Goal: Information Seeking & Learning: Learn about a topic

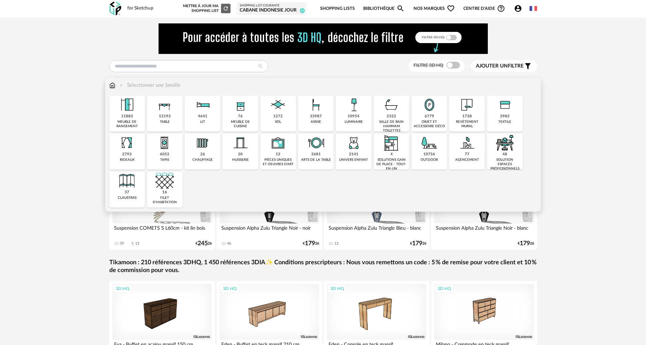
click at [362, 121] on div "luminaire" at bounding box center [354, 122] width 18 height 4
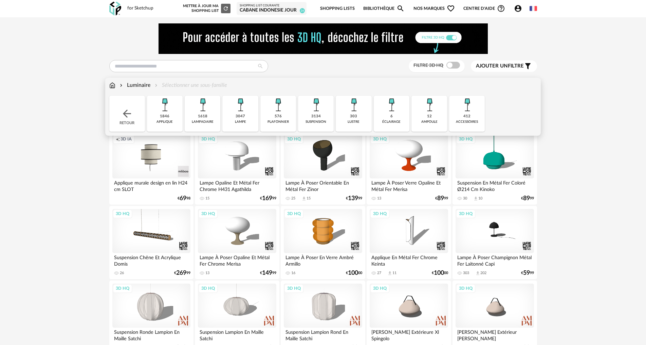
click at [304, 122] on div "3134 suspension" at bounding box center [316, 114] width 36 height 36
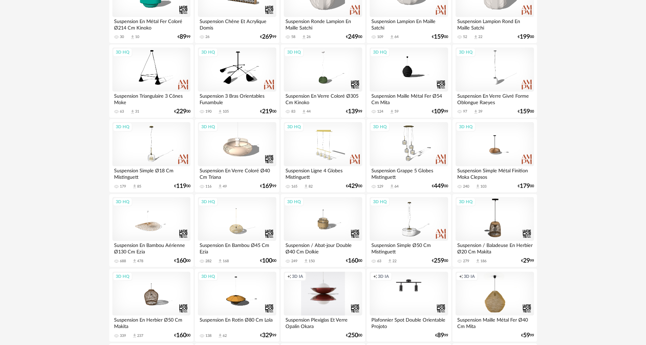
scroll to position [170, 0]
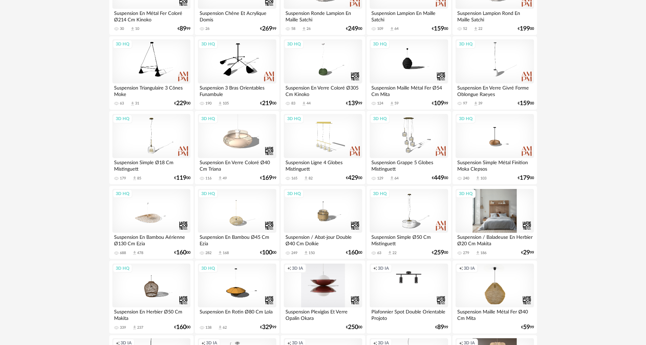
click at [481, 214] on div "3D HQ" at bounding box center [495, 211] width 78 height 44
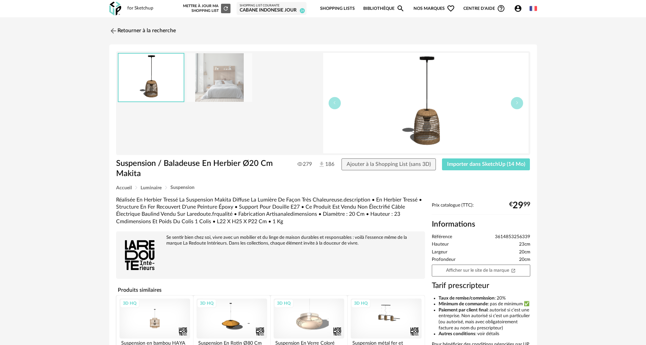
click at [223, 77] on img at bounding box center [219, 77] width 66 height 49
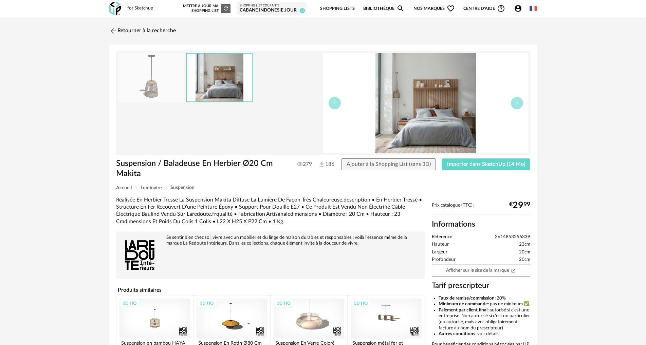
click at [159, 84] on img at bounding box center [151, 77] width 66 height 49
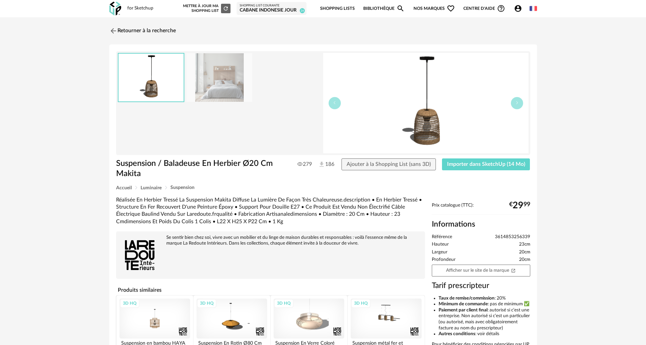
click at [407, 127] on img at bounding box center [425, 103] width 205 height 101
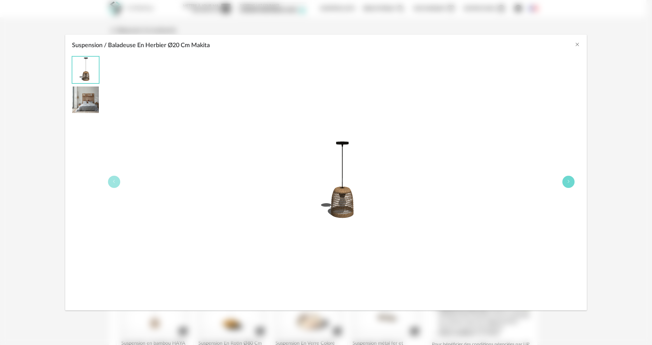
click at [568, 182] on icon "Suspension / Baladeuse En Herbier Ø20 Cm Makita" at bounding box center [569, 182] width 4 height 4
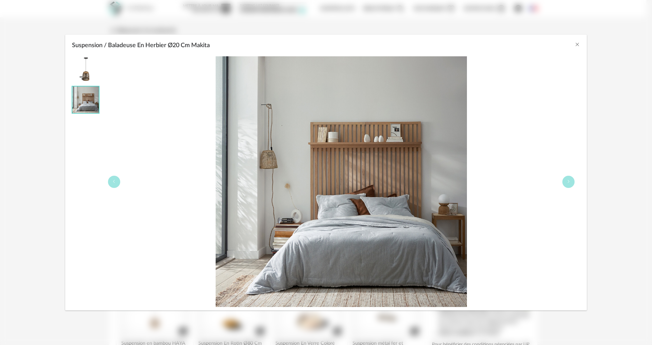
click at [268, 166] on img "Suspension / Baladeuse En Herbier Ø20 Cm Makita" at bounding box center [341, 181] width 251 height 251
click at [267, 164] on img "Suspension / Baladeuse En Herbier Ø20 Cm Makita" at bounding box center [341, 181] width 251 height 251
click at [83, 70] on img "Suspension / Baladeuse En Herbier Ø20 Cm Makita" at bounding box center [85, 70] width 26 height 26
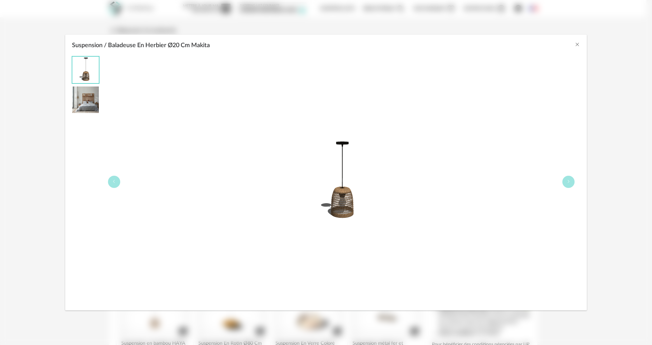
click at [93, 97] on img "Suspension / Baladeuse En Herbier Ø20 Cm Makita" at bounding box center [85, 100] width 26 height 26
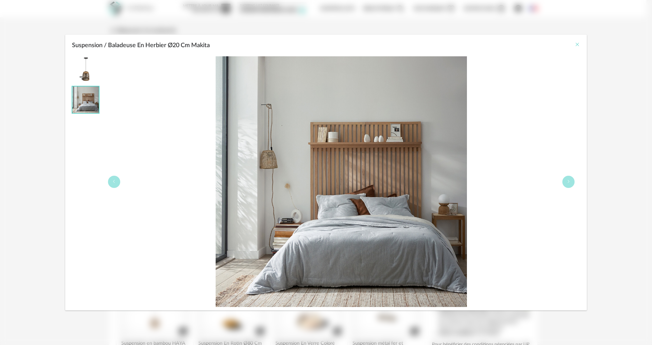
click at [575, 48] on button "Close" at bounding box center [577, 44] width 5 height 7
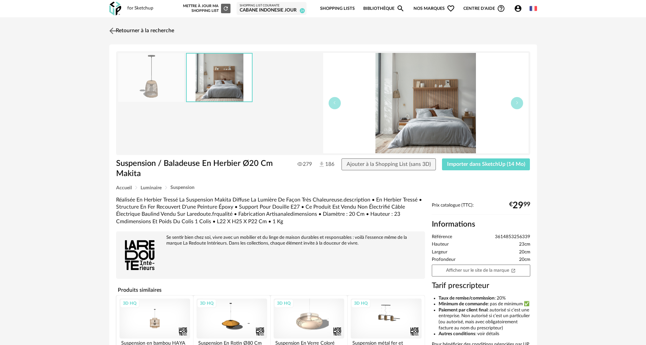
click at [110, 26] on img at bounding box center [113, 31] width 10 height 10
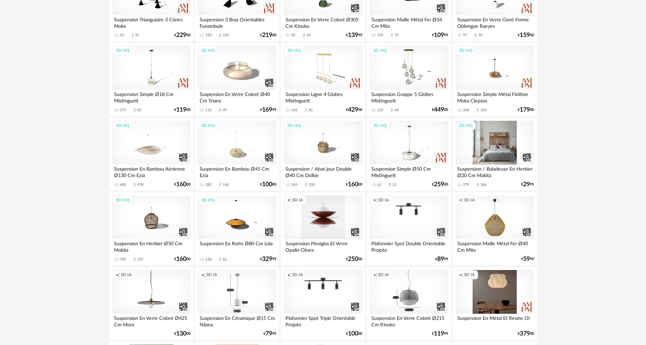
scroll to position [261, 0]
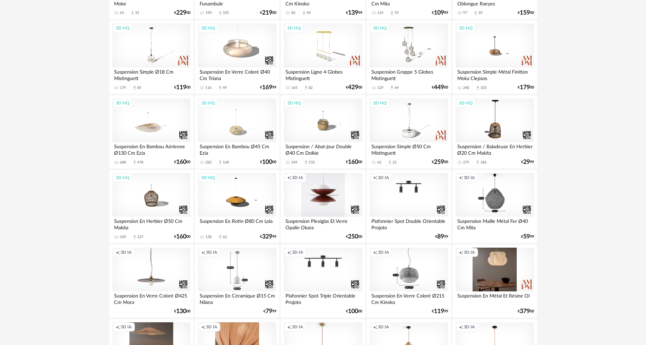
click at [489, 211] on div "Creation icon 3D IA" at bounding box center [495, 195] width 78 height 44
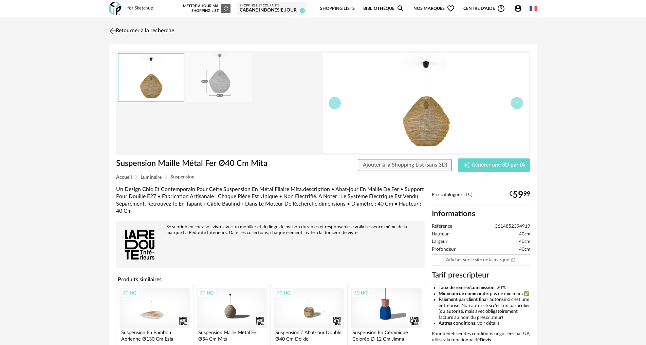
click at [112, 31] on img at bounding box center [113, 31] width 10 height 10
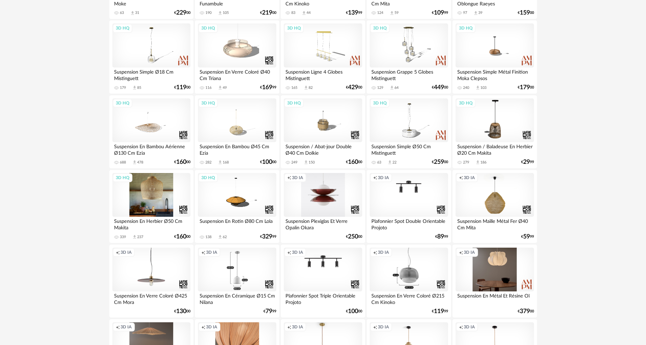
click at [160, 195] on div "3D HQ" at bounding box center [151, 195] width 78 height 44
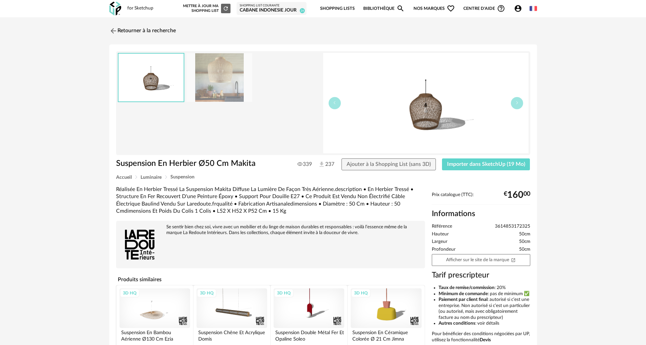
click at [215, 73] on img at bounding box center [219, 77] width 66 height 49
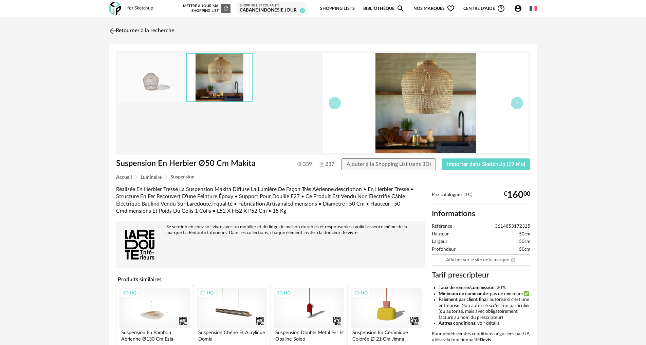
click at [113, 31] on img at bounding box center [113, 31] width 10 height 10
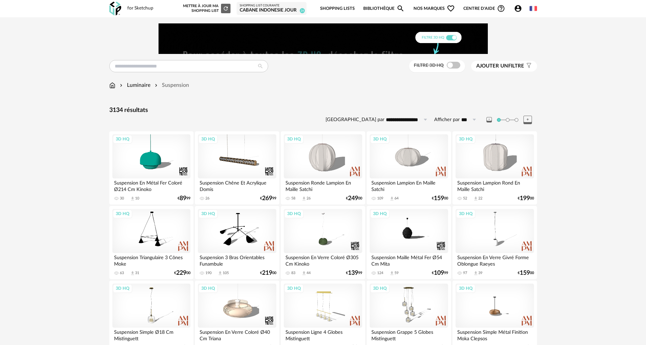
click at [451, 68] on span at bounding box center [454, 65] width 14 height 7
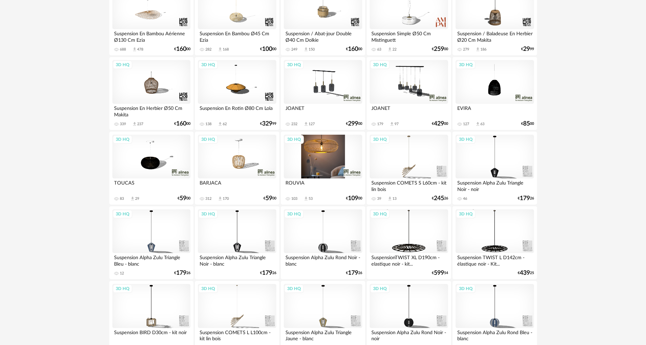
scroll to position [306, 0]
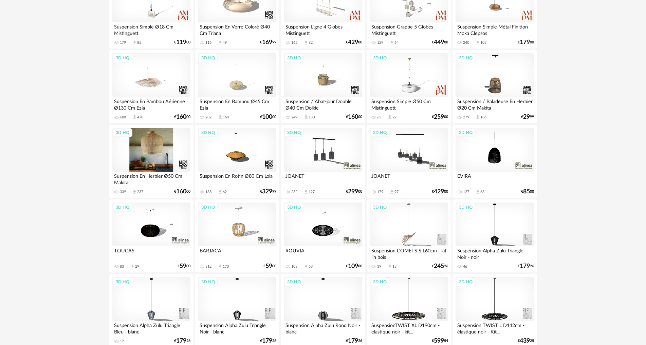
click at [157, 135] on div "3D HQ" at bounding box center [151, 150] width 78 height 44
